Goal: Information Seeking & Learning: Learn about a topic

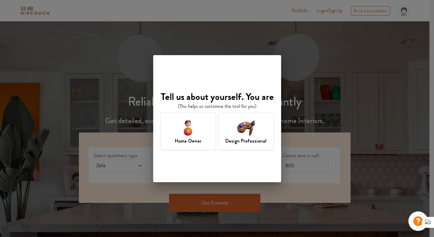
click at [238, 146] on div "Design Professional" at bounding box center [245, 130] width 55 height 37
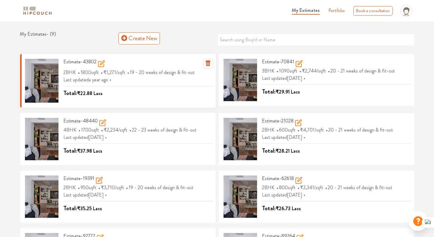
click at [111, 76] on span "₹1,271 /sqft" at bounding box center [114, 72] width 23 height 10
click at [98, 72] on span "1800 sqft" at bounding box center [90, 72] width 20 height 10
click at [73, 63] on h3 "Estimate-43802" at bounding box center [84, 64] width 42 height 10
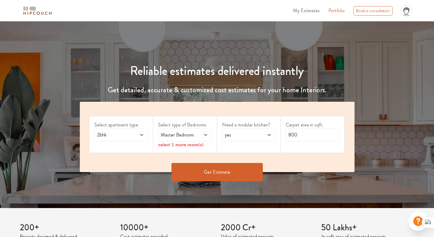
scroll to position [37, 0]
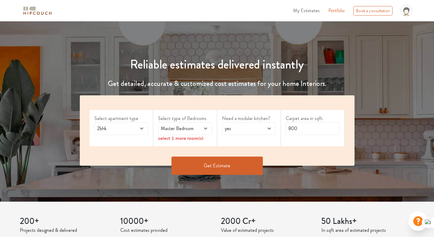
click at [143, 130] on icon at bounding box center [141, 128] width 5 height 5
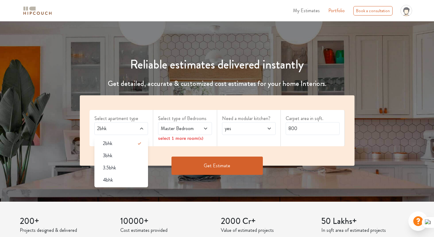
click at [42, 55] on div "Reliable estimates delivered instantly Get detailed, accurate & customized cost…" at bounding box center [217, 106] width 434 height 156
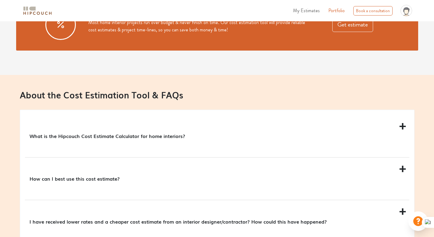
scroll to position [506, 0]
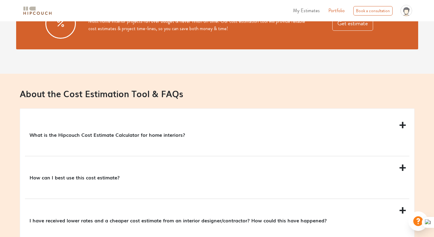
click at [134, 136] on p "What is the Hipcouch Cost Estimate Calculator for home interiors?" at bounding box center [216, 134] width 373 height 7
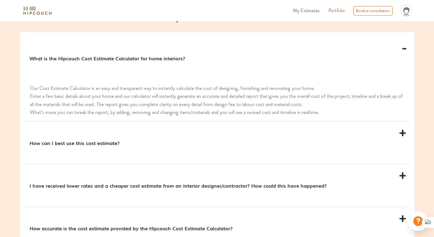
scroll to position [583, 0]
click at [96, 143] on p "How can I best use this cost estimate?" at bounding box center [216, 142] width 373 height 7
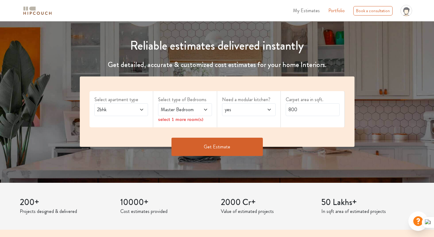
scroll to position [0, 0]
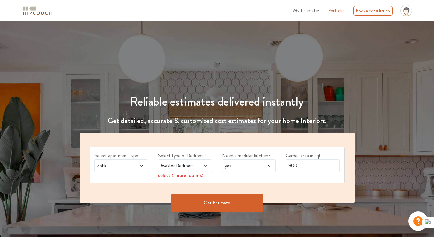
click at [58, 55] on div "Reliable estimates delivered instantly Get detailed, accurate & customized cost…" at bounding box center [217, 136] width 434 height 171
click at [122, 59] on div "Reliable estimates delivered instantly Get detailed, accurate & customized cost…" at bounding box center [217, 136] width 434 height 171
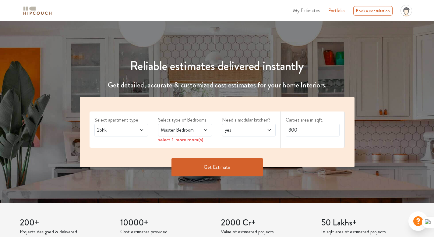
scroll to position [36, 0]
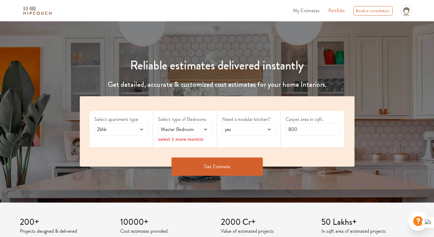
click at [185, 131] on span "Master Bedroom" at bounding box center [178, 129] width 36 height 7
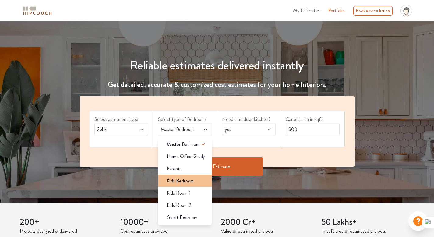
click at [191, 183] on span "Kids Bedroom" at bounding box center [180, 180] width 27 height 7
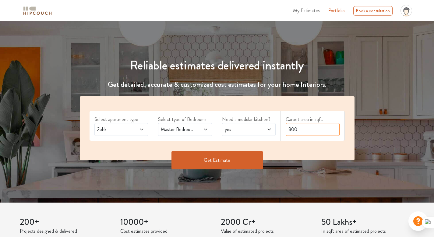
click at [305, 129] on input "800" at bounding box center [313, 129] width 54 height 13
type input "1200"
click at [215, 158] on button "Get Estimate" at bounding box center [216, 160] width 91 height 18
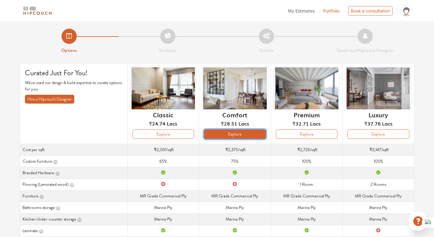
click at [225, 134] on button "Explore" at bounding box center [235, 133] width 62 height 9
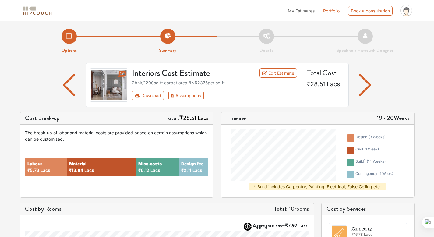
click at [225, 134] on div "design ( 3 weeks ) civil ( 1 week ) build * ( 14 weeks ) contingency ( 1 week )…" at bounding box center [317, 161] width 193 height 73
click at [267, 75] on icon at bounding box center [264, 73] width 5 height 4
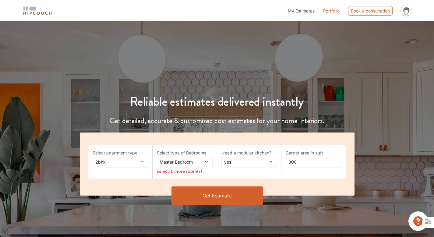
click at [199, 166] on div "Master Bedroom" at bounding box center [185, 162] width 56 height 12
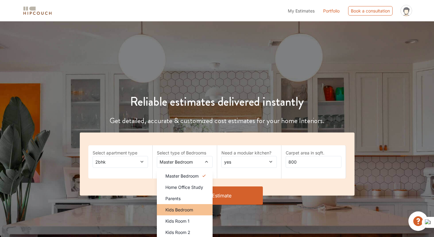
click at [192, 207] on span "Kids Bedroom" at bounding box center [179, 209] width 28 height 6
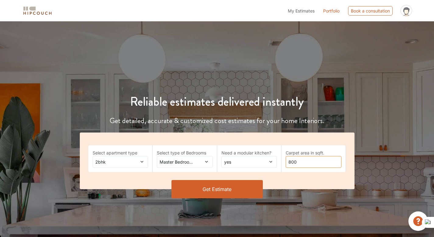
click at [307, 159] on input "800" at bounding box center [314, 162] width 56 height 12
type input "950"
click at [217, 186] on button "Get Estimate" at bounding box center [216, 189] width 91 height 18
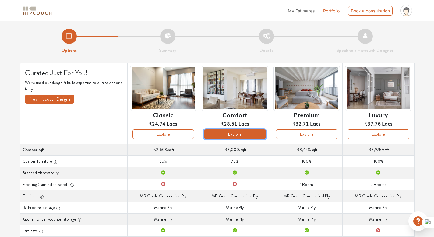
click at [236, 136] on button "Explore" at bounding box center [235, 133] width 62 height 9
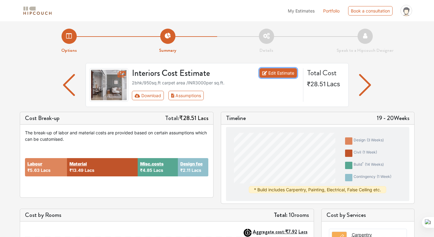
click at [275, 71] on link "Edit Estimate" at bounding box center [277, 72] width 37 height 9
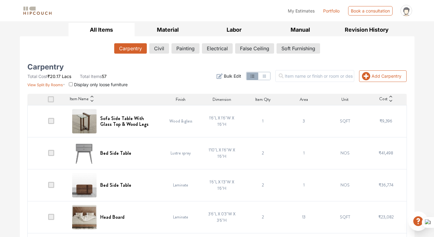
scroll to position [92, 0]
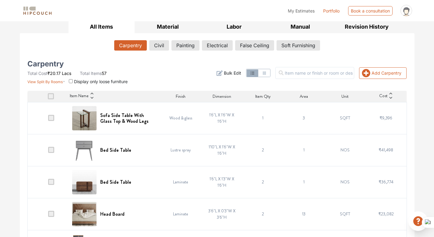
click at [52, 150] on span at bounding box center [51, 150] width 6 height 6
click at [48, 151] on input "checkbox" at bounding box center [48, 151] width 0 height 0
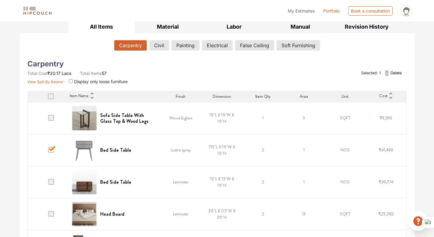
click at [52, 150] on span at bounding box center [51, 150] width 6 height 6
click at [48, 151] on input "checkbox" at bounding box center [48, 151] width 0 height 0
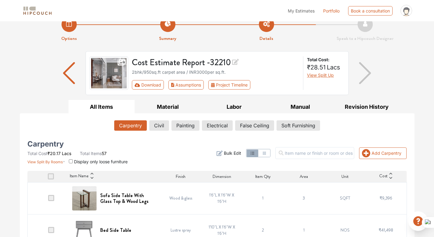
scroll to position [15, 0]
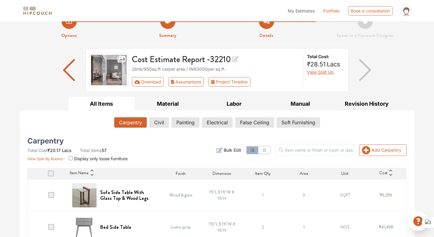
click at [51, 195] on span at bounding box center [51, 195] width 6 height 6
click at [48, 196] on input "checkbox" at bounding box center [48, 196] width 0 height 0
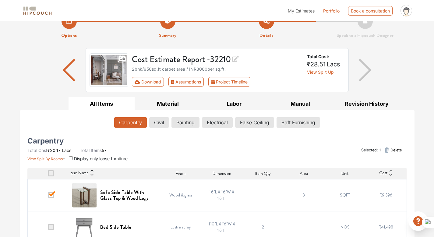
click at [52, 196] on span at bounding box center [51, 195] width 6 height 6
click at [48, 196] on input "checkbox" at bounding box center [48, 196] width 0 height 0
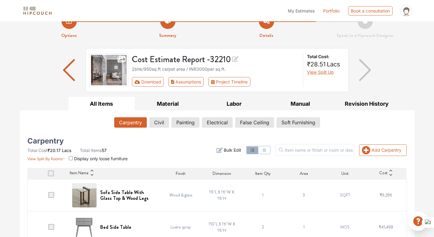
click at [72, 159] on input "checkbox" at bounding box center [71, 158] width 4 height 4
checkbox input "true"
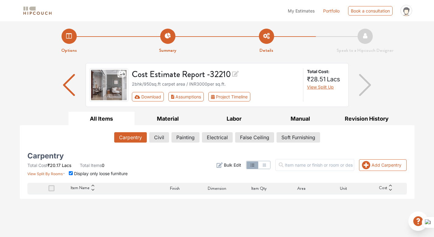
scroll to position [0, 0]
click at [156, 138] on button "Civil" at bounding box center [159, 137] width 19 height 10
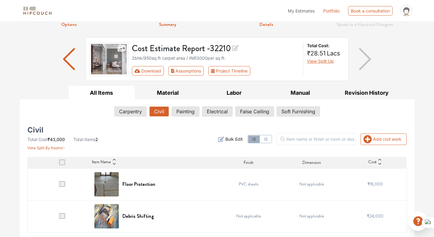
scroll to position [26, 0]
click at [182, 113] on button "Painting" at bounding box center [185, 111] width 27 height 10
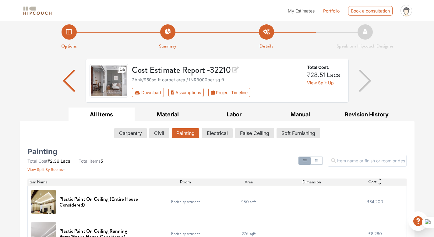
scroll to position [0, 0]
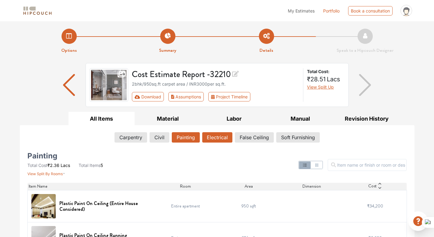
click at [214, 136] on button "Electrical" at bounding box center [217, 137] width 30 height 10
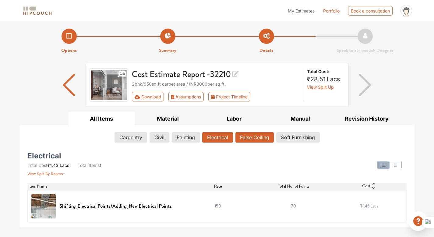
click at [248, 138] on button "False Ceiling" at bounding box center [254, 137] width 38 height 10
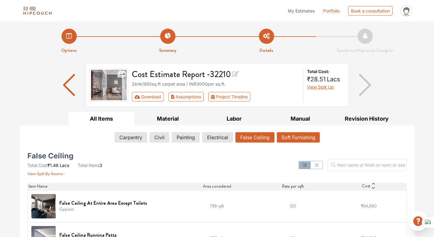
click at [292, 138] on button "Soft Furnishing" at bounding box center [298, 137] width 43 height 10
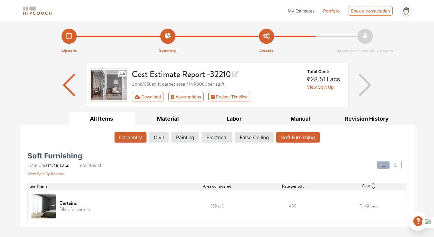
click at [126, 137] on button "Carpentry" at bounding box center [131, 137] width 32 height 10
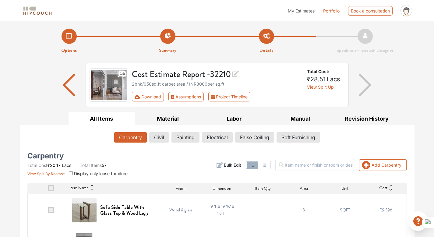
click at [23, 65] on div "Cost Estimate Report - 32210 2bhk / 950 sq.ft carpet area / INR 3000 per sq.ft.…" at bounding box center [217, 87] width 395 height 49
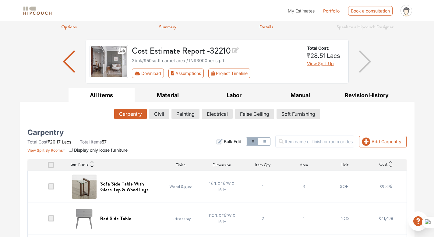
scroll to position [45, 0]
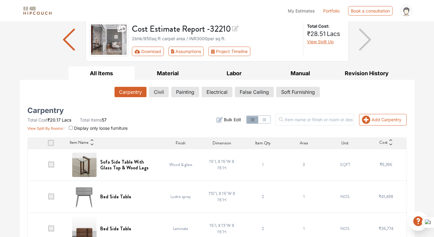
click at [132, 94] on button "Carpentry" at bounding box center [131, 92] width 32 height 10
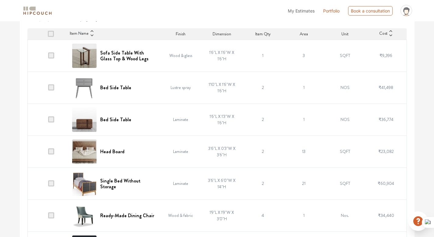
scroll to position [156, 0]
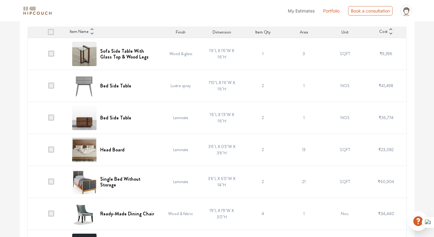
click at [53, 86] on span at bounding box center [51, 86] width 6 height 6
click at [48, 87] on input "checkbox" at bounding box center [48, 87] width 0 height 0
click at [51, 149] on span at bounding box center [51, 149] width 6 height 6
click at [48, 151] on input "checkbox" at bounding box center [48, 151] width 0 height 0
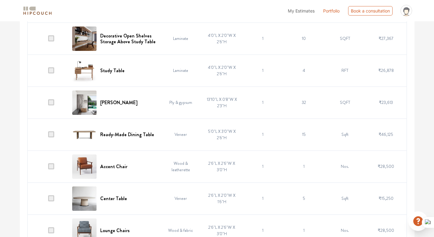
scroll to position [1785, 0]
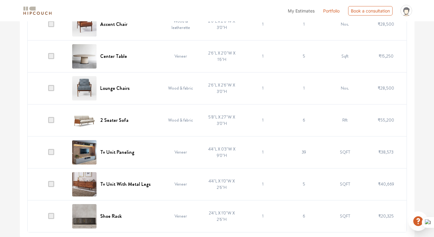
click at [51, 58] on span at bounding box center [51, 56] width 6 height 6
click at [48, 58] on input "checkbox" at bounding box center [48, 58] width 0 height 0
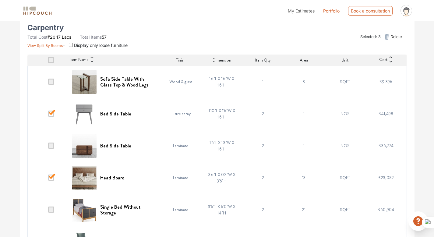
scroll to position [0, 0]
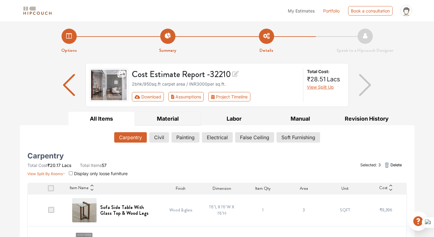
click at [167, 119] on button "Material" at bounding box center [168, 119] width 66 height 14
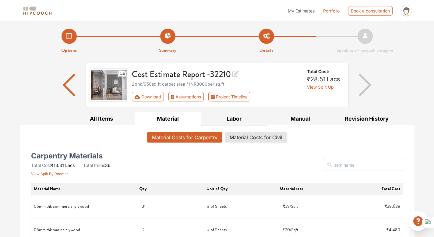
click at [242, 121] on button "Labor" at bounding box center [234, 119] width 66 height 14
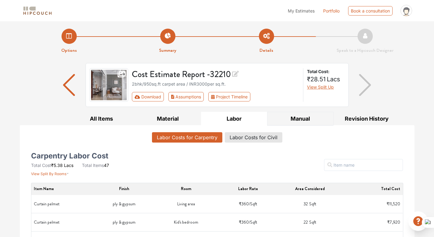
click at [302, 115] on button "Manual" at bounding box center [300, 119] width 66 height 14
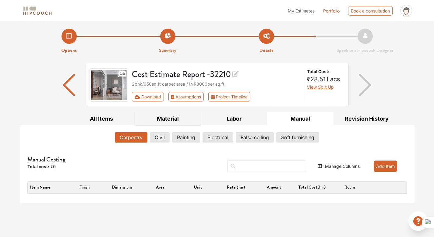
click at [168, 120] on button "Material" at bounding box center [168, 119] width 66 height 14
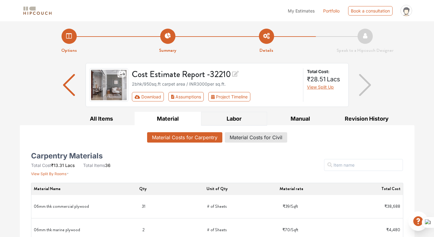
click at [248, 120] on button "Labor" at bounding box center [234, 119] width 66 height 14
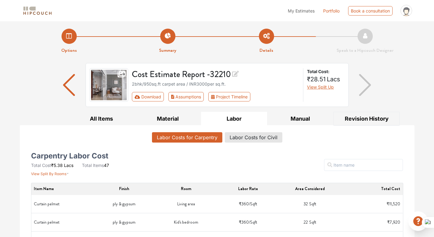
click at [374, 119] on button "Revision History" at bounding box center [367, 119] width 66 height 14
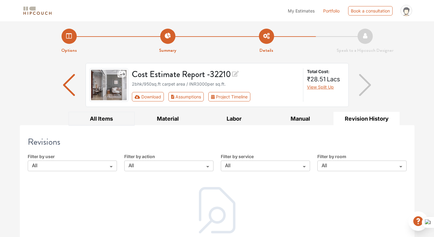
click at [109, 119] on button "All Items" at bounding box center [102, 119] width 66 height 14
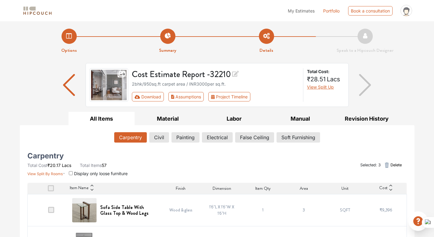
click at [109, 119] on button "All Items" at bounding box center [102, 119] width 66 height 14
click at [162, 136] on button "Civil" at bounding box center [159, 137] width 19 height 10
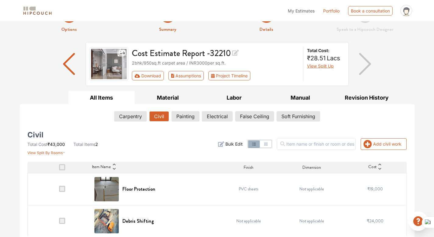
scroll to position [26, 0]
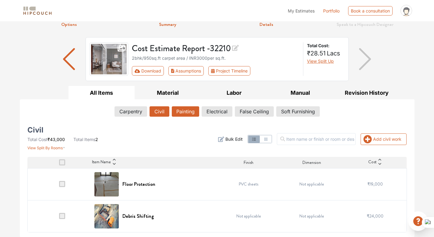
click at [182, 112] on button "Painting" at bounding box center [185, 111] width 27 height 10
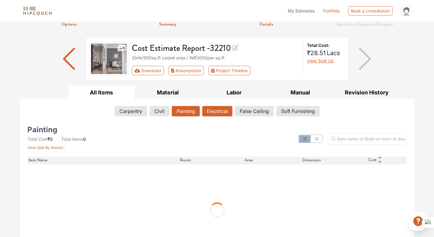
click at [225, 109] on button "Electrical" at bounding box center [217, 111] width 30 height 10
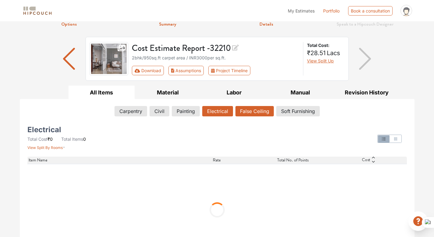
click at [258, 113] on button "False Ceiling" at bounding box center [254, 111] width 38 height 10
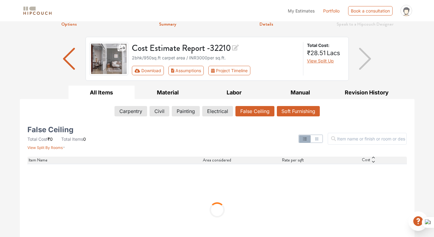
click at [291, 113] on button "Soft Furnishing" at bounding box center [298, 111] width 43 height 10
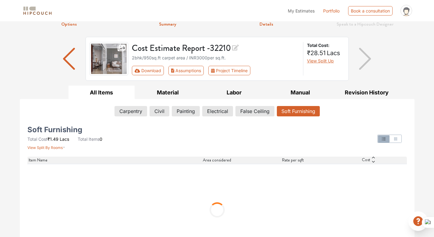
scroll to position [0, 0]
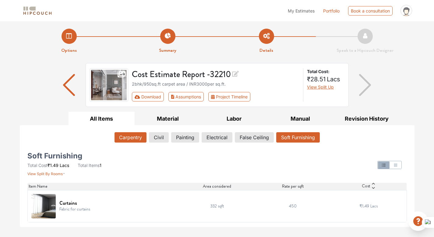
click at [129, 141] on button "Carpentry" at bounding box center [131, 137] width 32 height 10
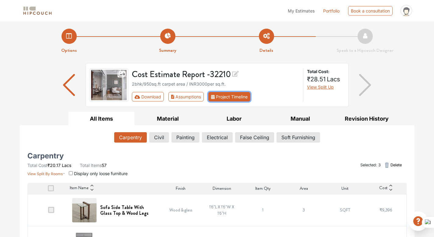
click at [229, 95] on button "Project Timeline" at bounding box center [229, 96] width 42 height 9
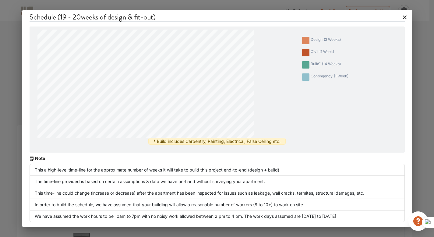
click at [405, 17] on icon at bounding box center [405, 18] width 4 height 4
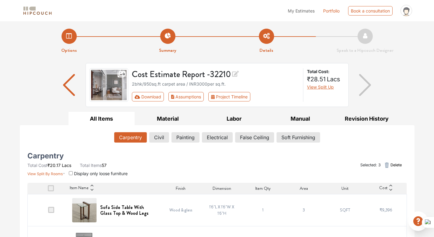
click at [368, 88] on img "button" at bounding box center [365, 85] width 12 height 22
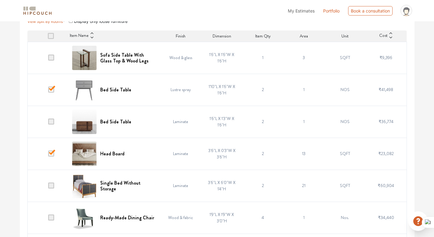
scroll to position [154, 0]
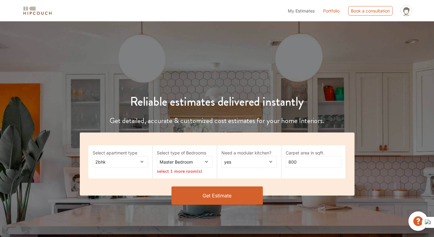
click at [109, 159] on span "2bhk" at bounding box center [112, 162] width 37 height 6
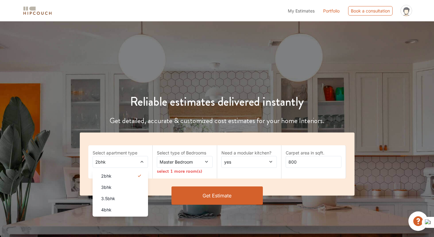
click at [51, 129] on div "Reliable estimates delivered instantly Get detailed, accurate & customized cost…" at bounding box center [217, 139] width 434 height 149
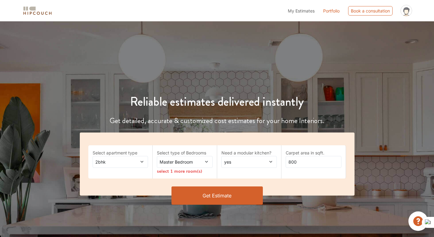
click at [124, 167] on div "2bhk" at bounding box center [121, 162] width 56 height 12
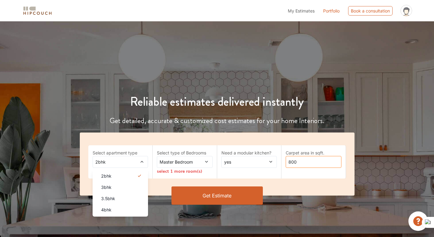
click at [309, 167] on input "800" at bounding box center [314, 162] width 56 height 12
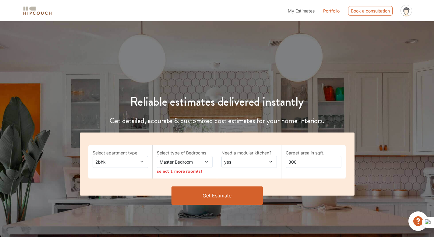
click at [93, 51] on div "Reliable estimates delivered instantly Get detailed, accurate & customized cost…" at bounding box center [217, 132] width 434 height 163
click at [57, 112] on div "Reliable estimates delivered instantly Get detailed, accurate & customized cost…" at bounding box center [217, 139] width 434 height 149
click at [168, 63] on div "Reliable estimates delivered instantly Get detailed, accurate & customized cost…" at bounding box center [217, 132] width 434 height 163
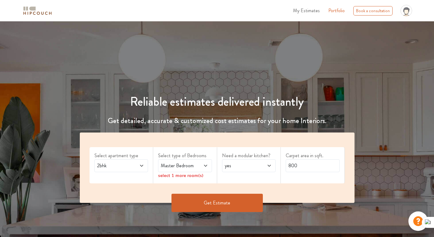
click at [140, 164] on icon at bounding box center [141, 165] width 5 height 5
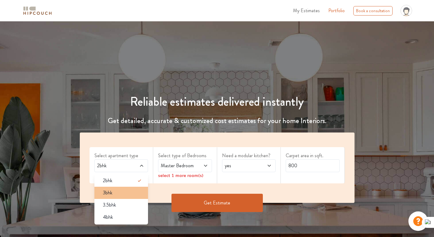
click at [106, 196] on span "3bhk" at bounding box center [107, 192] width 9 height 7
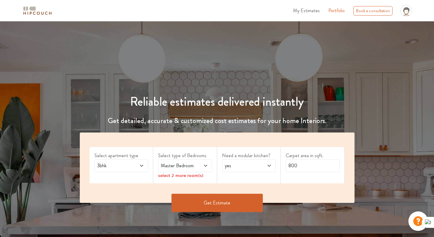
click at [209, 166] on div "Master Bedroom" at bounding box center [185, 165] width 54 height 13
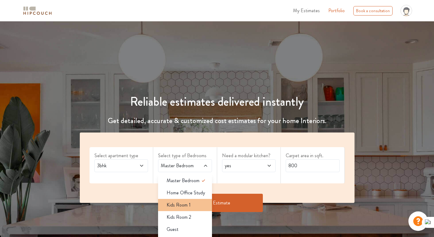
click at [179, 208] on span "Kids Room 1" at bounding box center [179, 204] width 24 height 7
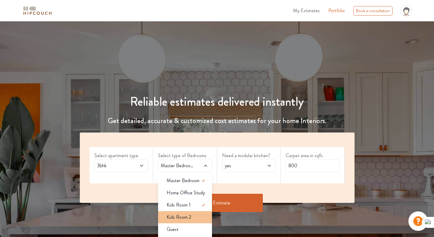
click at [182, 215] on span "Kids Room 2" at bounding box center [179, 217] width 25 height 7
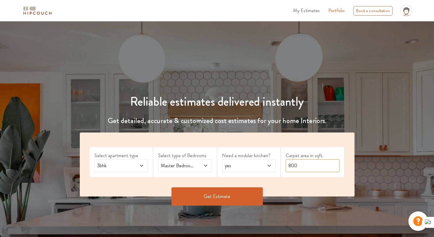
click at [303, 168] on input "800" at bounding box center [313, 165] width 54 height 13
type input "1500"
click at [231, 201] on button "Get Estimate" at bounding box center [216, 196] width 91 height 18
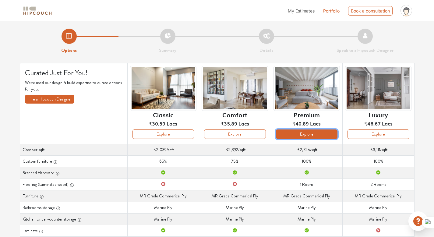
click at [302, 137] on button "Explore" at bounding box center [307, 133] width 62 height 9
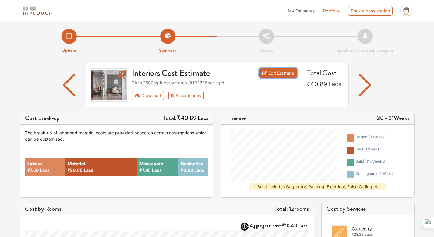
click at [270, 73] on link "Edit Estimate" at bounding box center [277, 72] width 37 height 9
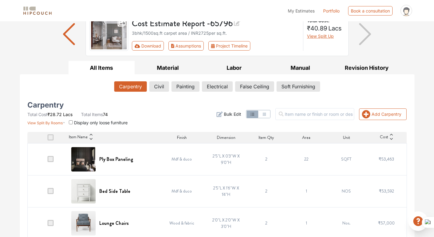
scroll to position [2, 0]
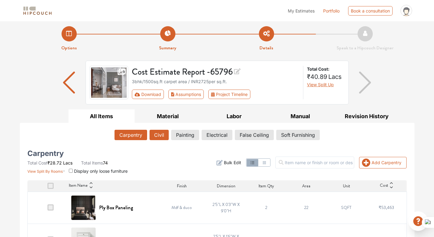
click at [161, 135] on button "Civil" at bounding box center [159, 135] width 19 height 10
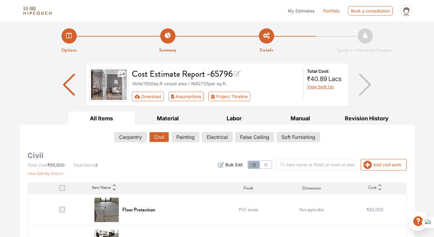
scroll to position [0, 0]
click at [188, 139] on button "Painting" at bounding box center [185, 137] width 27 height 10
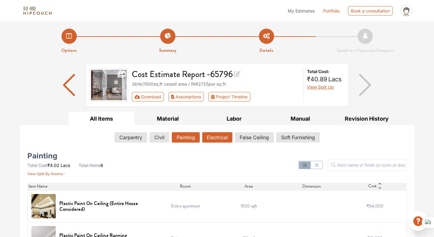
click at [217, 139] on button "Electrical" at bounding box center [217, 137] width 30 height 10
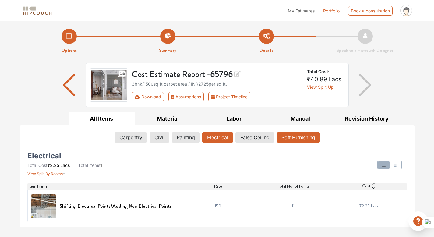
click at [284, 137] on button "Soft Furnishing" at bounding box center [298, 137] width 43 height 10
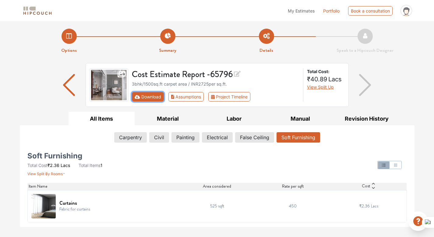
click at [144, 100] on button "Download" at bounding box center [148, 96] width 32 height 9
click at [153, 185] on div "Item Name" at bounding box center [104, 186] width 150 height 6
click at [133, 162] on div "Soft Furnishing Total Cost ₹2.36 Lacs Total Items 1 View Split By Rooms" at bounding box center [88, 165] width 122 height 23
click at [155, 97] on button "Download" at bounding box center [148, 96] width 32 height 9
click at [147, 95] on button "Download" at bounding box center [148, 96] width 32 height 9
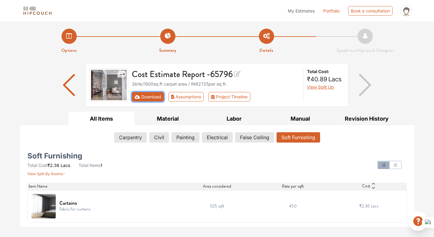
click at [147, 95] on button "Download" at bounding box center [148, 96] width 32 height 9
click at [192, 97] on button "Assumptions" at bounding box center [186, 96] width 36 height 9
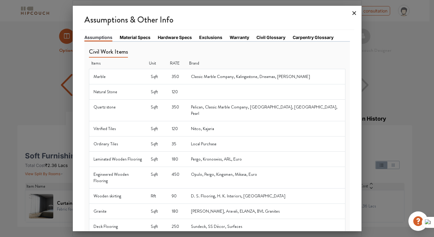
click at [353, 15] on icon at bounding box center [354, 13] width 10 height 10
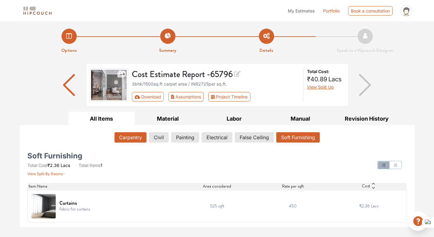
click at [125, 138] on button "Carpentry" at bounding box center [131, 137] width 32 height 10
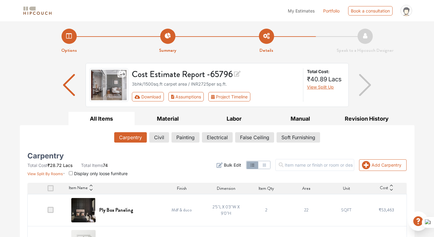
click at [67, 79] on img "button" at bounding box center [69, 85] width 12 height 22
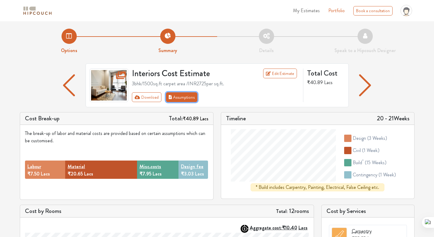
click at [183, 97] on button "Assumptions" at bounding box center [182, 97] width 32 height 10
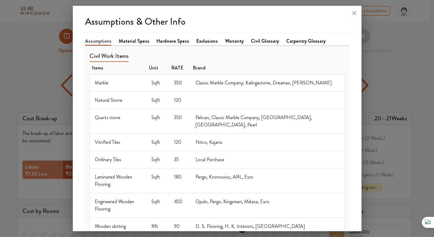
click at [104, 86] on td "Marble" at bounding box center [118, 82] width 57 height 17
click at [137, 44] on link "Material Specs" at bounding box center [134, 40] width 30 height 7
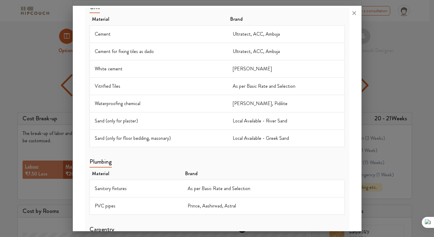
scroll to position [49, 0]
click at [353, 14] on icon at bounding box center [354, 13] width 4 height 4
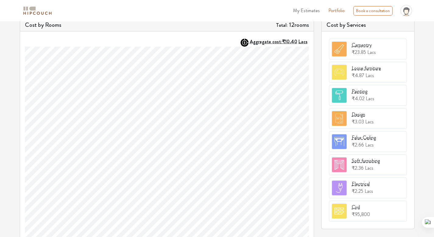
scroll to position [0, 0]
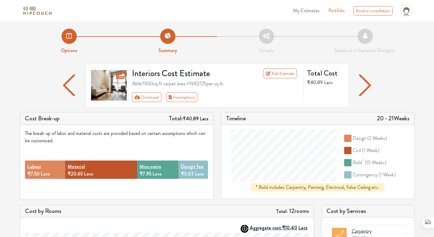
click at [370, 86] on img "button" at bounding box center [365, 85] width 12 height 22
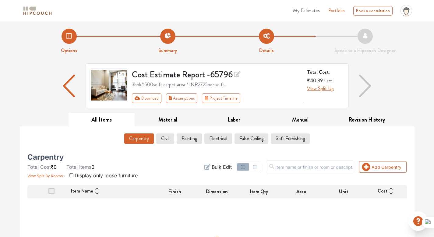
click at [367, 84] on img "button" at bounding box center [365, 86] width 12 height 23
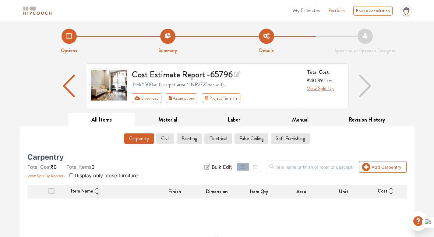
click at [367, 84] on img "button" at bounding box center [365, 86] width 12 height 23
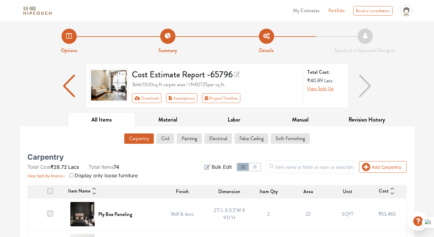
click at [48, 214] on td at bounding box center [46, 214] width 39 height 32
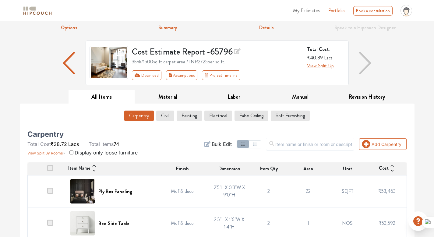
scroll to position [23, 0]
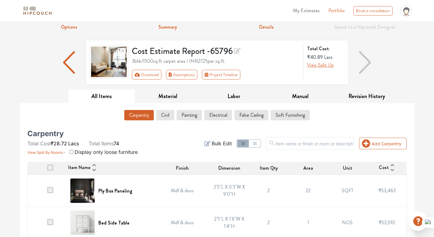
click at [51, 189] on span at bounding box center [50, 190] width 6 height 6
click at [47, 192] on input "checkbox" at bounding box center [47, 192] width 0 height 0
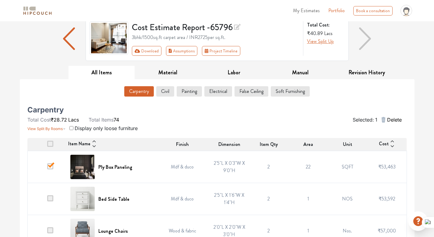
scroll to position [55, 0]
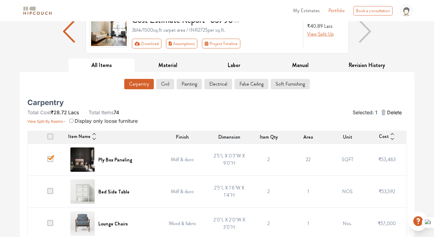
click at [52, 189] on span at bounding box center [50, 191] width 6 height 6
click at [47, 193] on input "checkbox" at bounding box center [47, 193] width 0 height 0
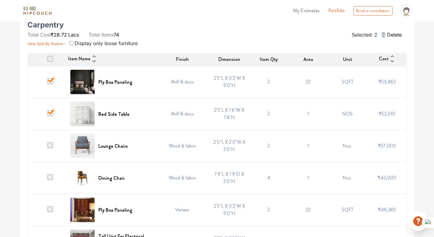
scroll to position [143, 0]
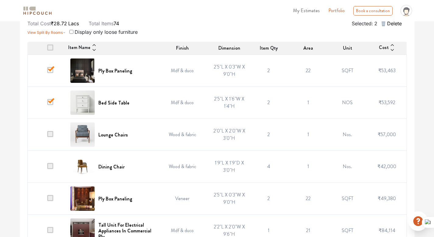
click at [53, 135] on span at bounding box center [50, 134] width 6 height 6
click at [47, 136] on input "checkbox" at bounding box center [47, 136] width 0 height 0
click at [51, 166] on span at bounding box center [50, 166] width 6 height 6
click at [47, 168] on input "checkbox" at bounding box center [47, 168] width 0 height 0
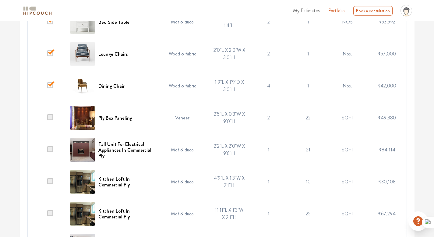
scroll to position [226, 0]
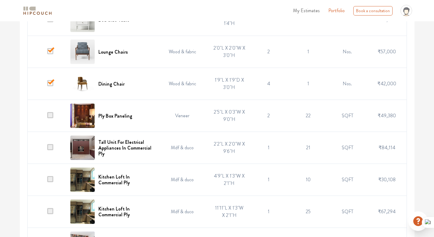
click at [52, 148] on span at bounding box center [50, 147] width 6 height 6
click at [47, 149] on input "checkbox" at bounding box center [47, 149] width 0 height 0
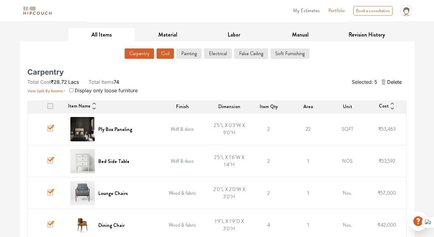
scroll to position [85, 0]
click at [90, 125] on img at bounding box center [82, 129] width 24 height 24
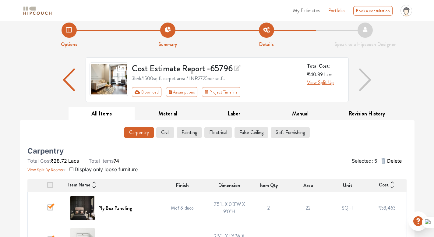
scroll to position [5, 0]
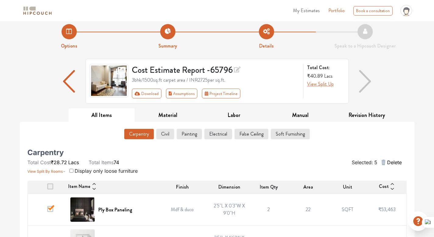
click at [339, 133] on div "Carpentry Civil Painting Electrical False Ceiling Soft Furnishing" at bounding box center [216, 135] width 379 height 13
click at [147, 95] on button "Download" at bounding box center [147, 94] width 30 height 10
click at [343, 132] on div "Carpentry Civil Painting Electrical False Ceiling Soft Furnishing" at bounding box center [216, 135] width 379 height 13
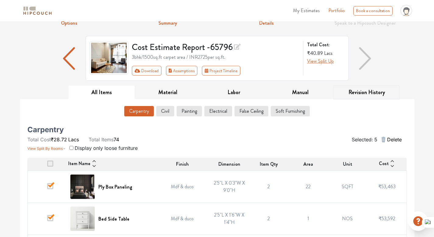
scroll to position [0, 0]
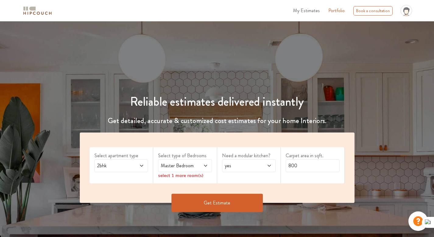
click at [206, 166] on icon at bounding box center [205, 165] width 5 height 5
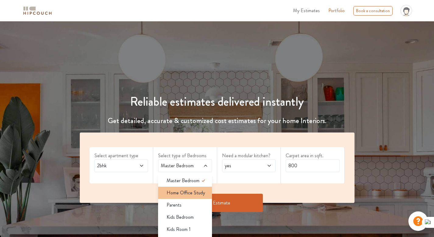
click at [193, 192] on span "Home Office Study" at bounding box center [186, 192] width 38 height 7
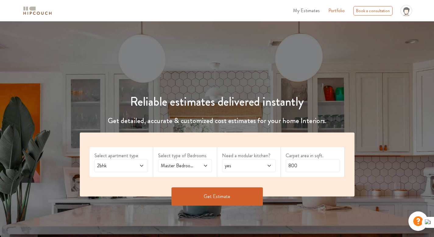
click at [262, 194] on button "Get Estimate" at bounding box center [216, 196] width 91 height 18
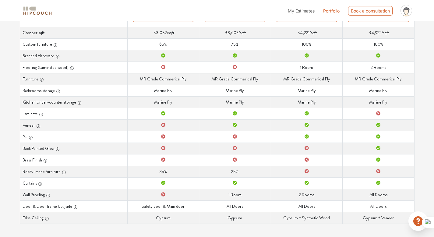
scroll to position [118, 0]
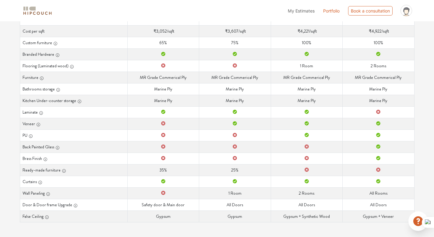
click at [75, 168] on th "Ready-made furniture" at bounding box center [74, 170] width 108 height 12
click at [386, 172] on td "Ready-made furniture" at bounding box center [379, 170] width 72 height 12
click at [392, 113] on td "Laminate" at bounding box center [379, 112] width 72 height 12
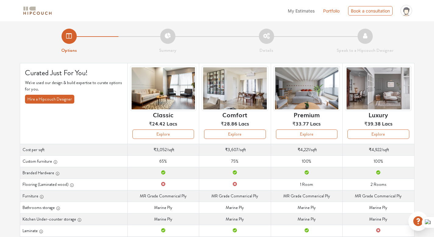
click at [116, 16] on div "My Estimates Portfolio Book a consultation profile pic Upload Boq Logout" at bounding box center [236, 10] width 357 height 16
click at [125, 48] on li "Summary" at bounding box center [167, 41] width 99 height 25
